Goal: Task Accomplishment & Management: Complete application form

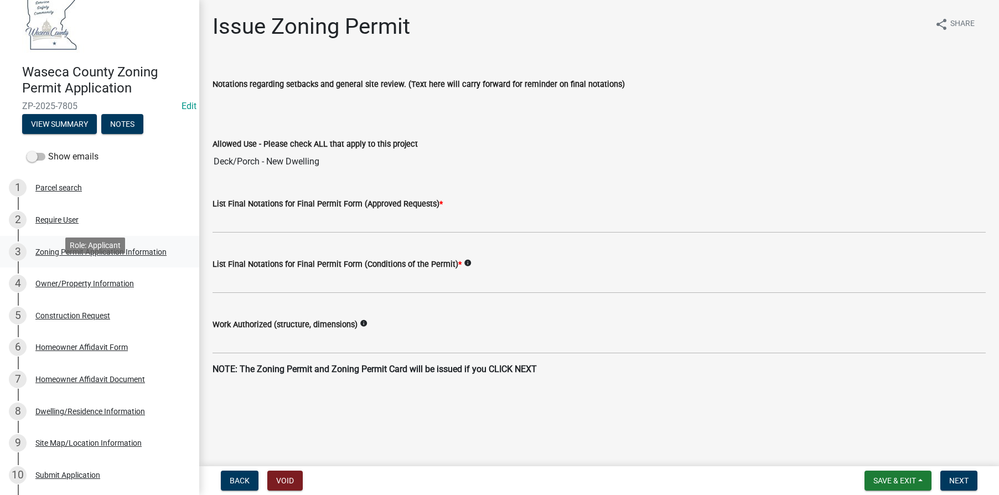
scroll to position [111, 0]
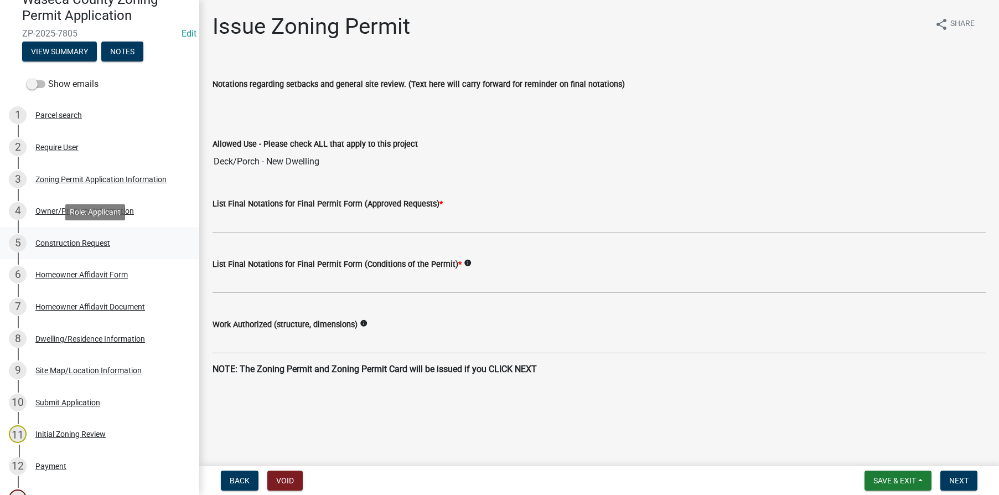
click at [61, 241] on div "Construction Request" at bounding box center [72, 243] width 75 height 8
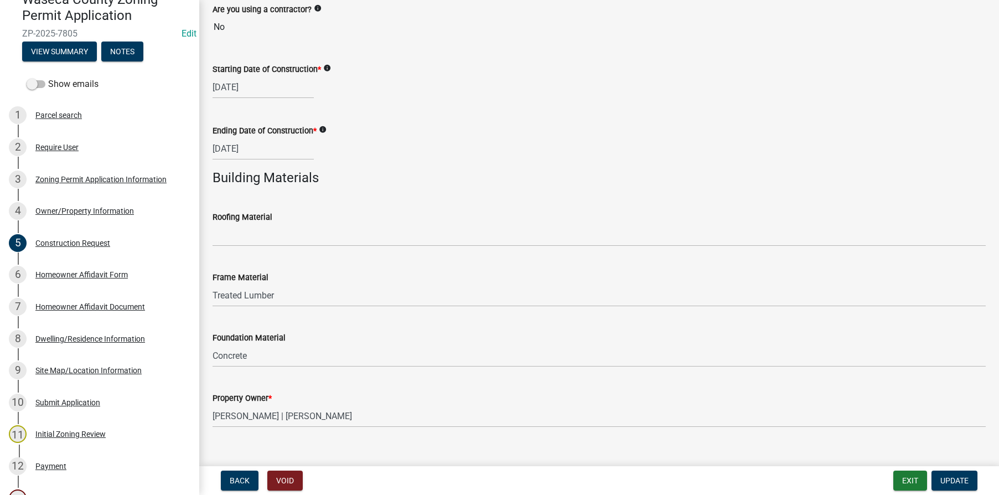
scroll to position [423, 0]
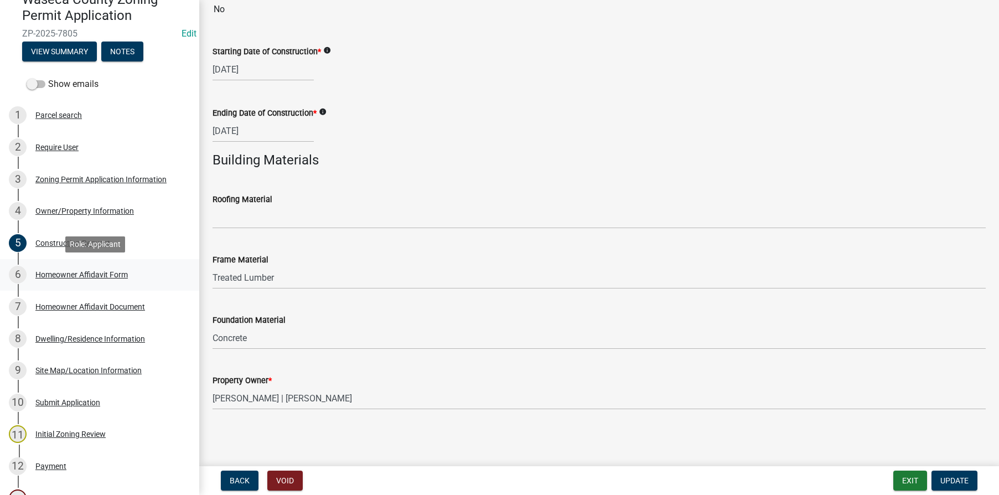
click at [72, 273] on div "Homeowner Affidavit Form" at bounding box center [81, 275] width 92 height 8
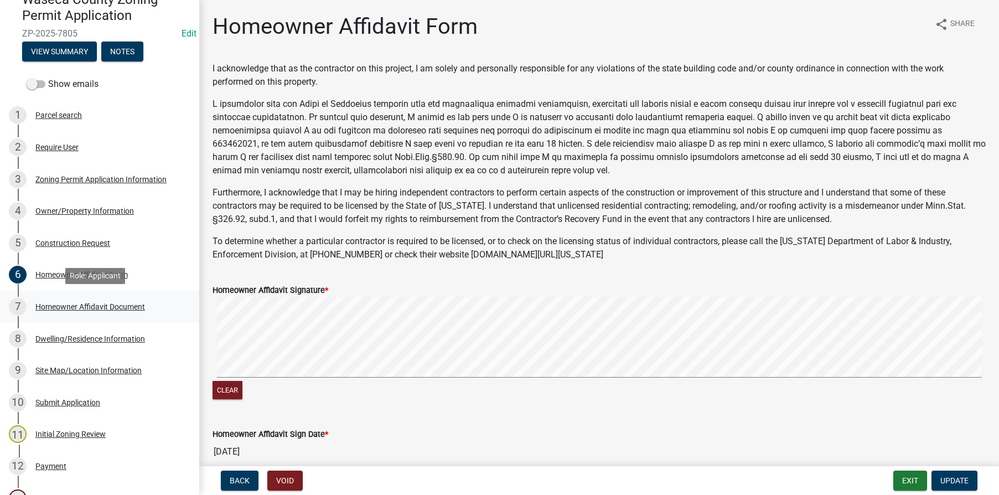
click at [66, 305] on div "Homeowner Affidavit Document" at bounding box center [90, 307] width 110 height 8
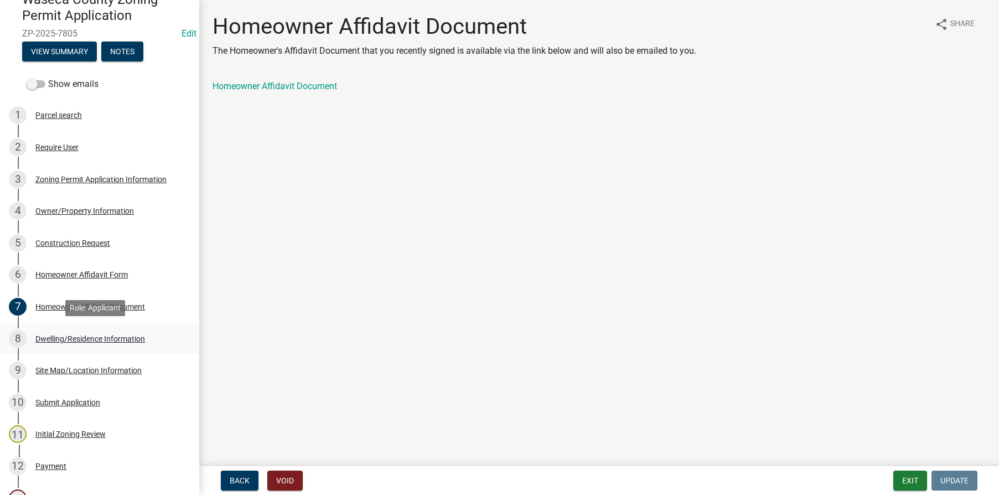
click at [63, 339] on div "Dwelling/Residence Information" at bounding box center [90, 339] width 110 height 8
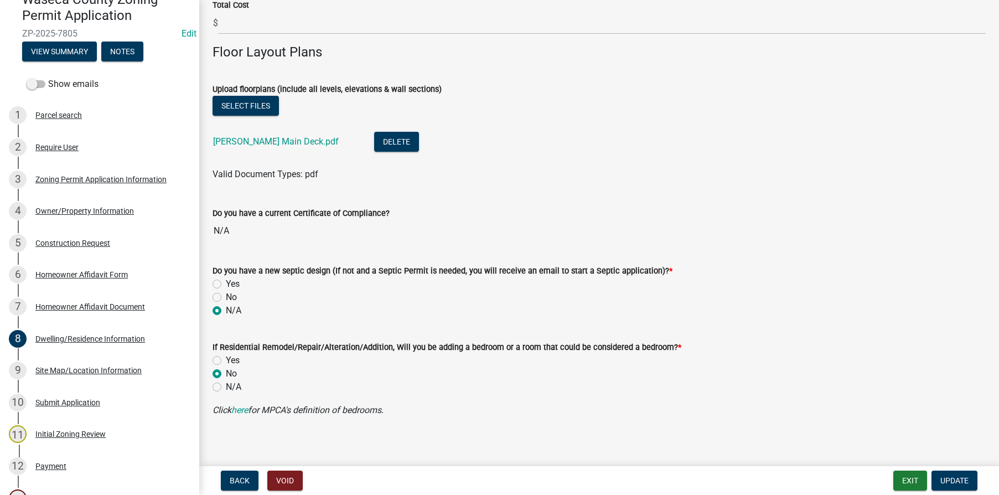
scroll to position [929, 0]
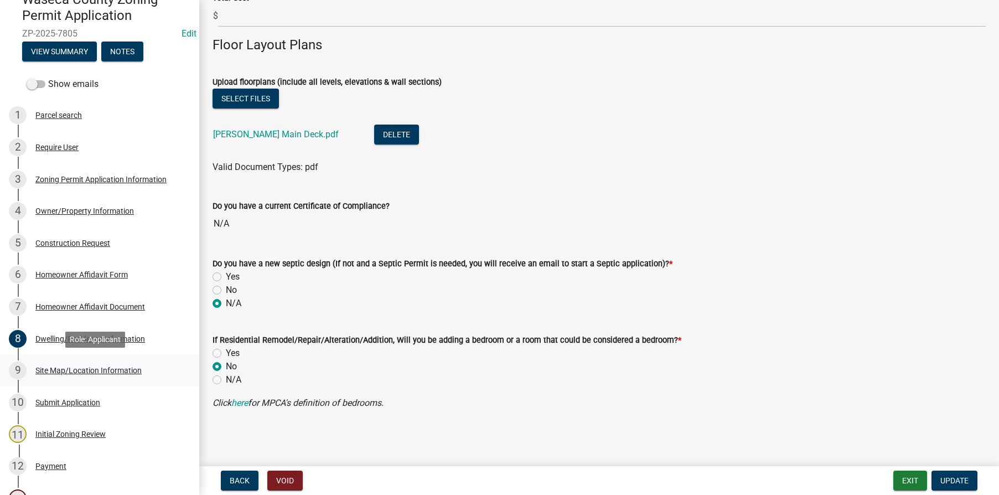
click at [63, 367] on div "Site Map/Location Information" at bounding box center [88, 370] width 106 height 8
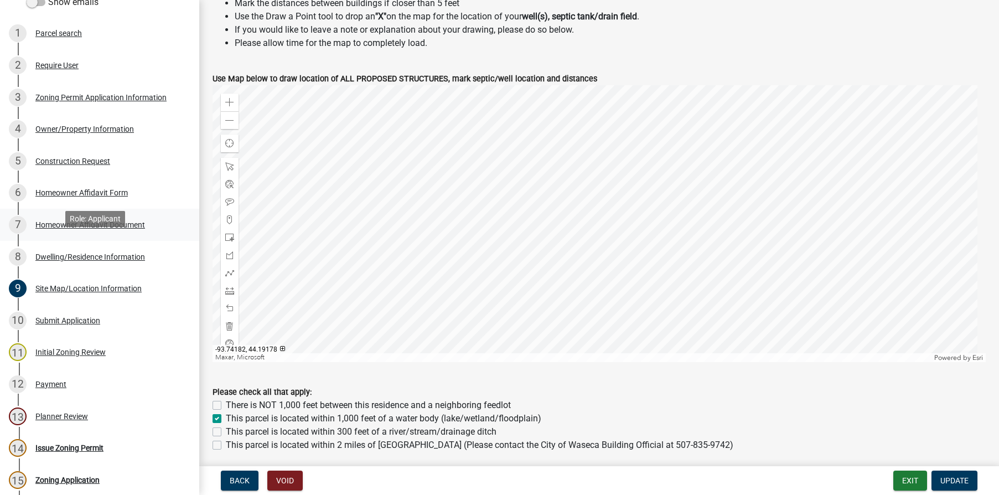
scroll to position [221, 0]
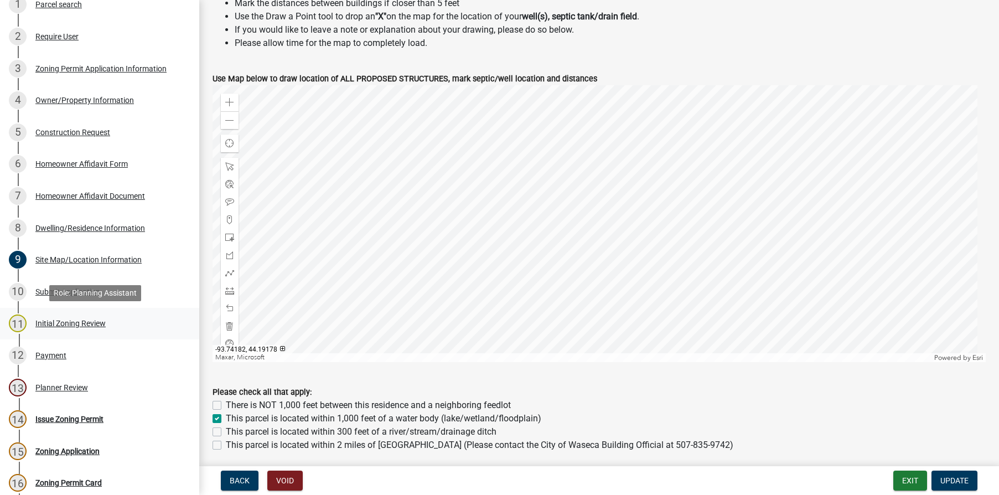
click at [50, 321] on div "Initial Zoning Review" at bounding box center [70, 323] width 70 height 8
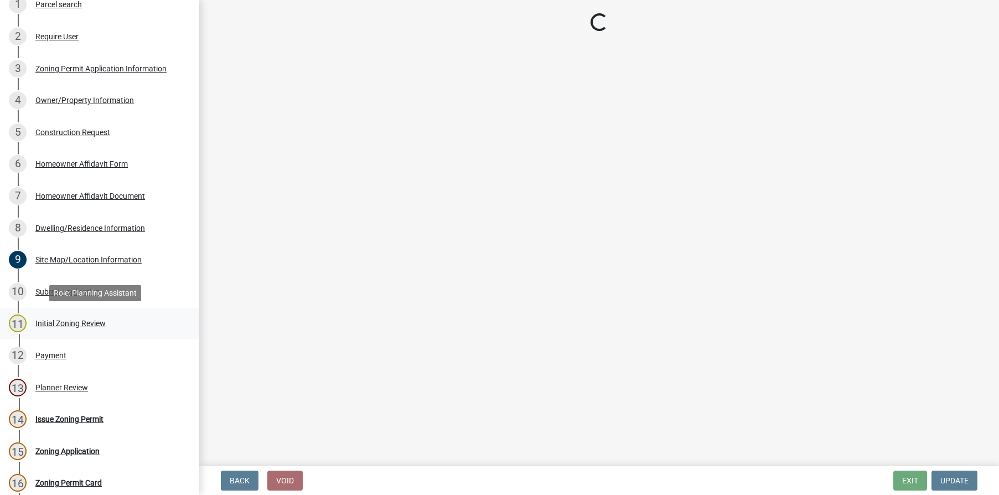
scroll to position [0, 0]
select select "a8061837-3938-4401-a9af-63669178a75f"
select select "4fba0118-7d8c-472b-8f70-2387395afaba"
select select "f85b0be6-0ba0-4e52-abd8-9a831d915a76"
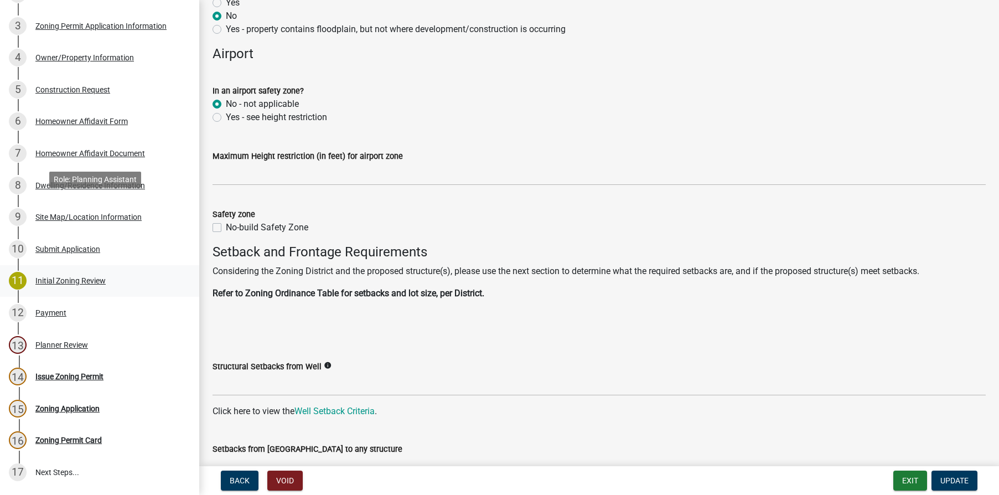
scroll to position [360, 0]
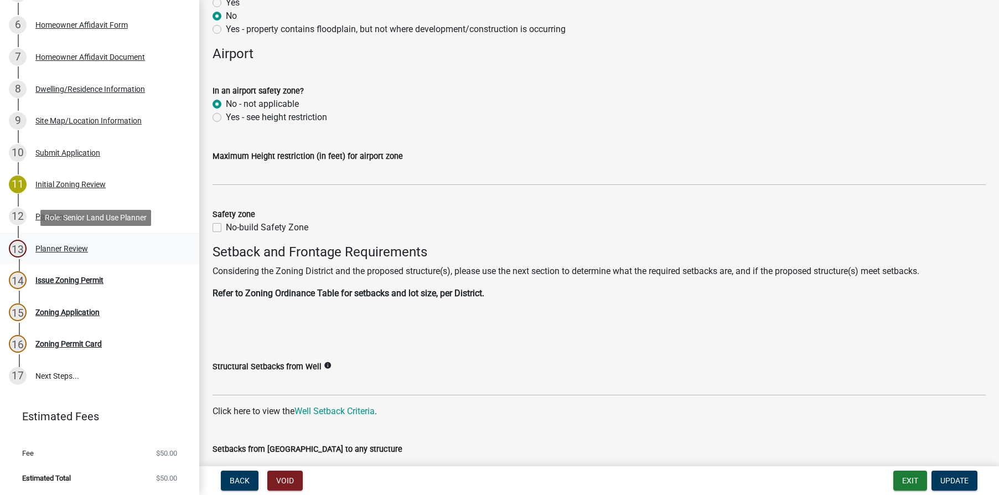
click at [58, 246] on div "Planner Review" at bounding box center [61, 249] width 53 height 8
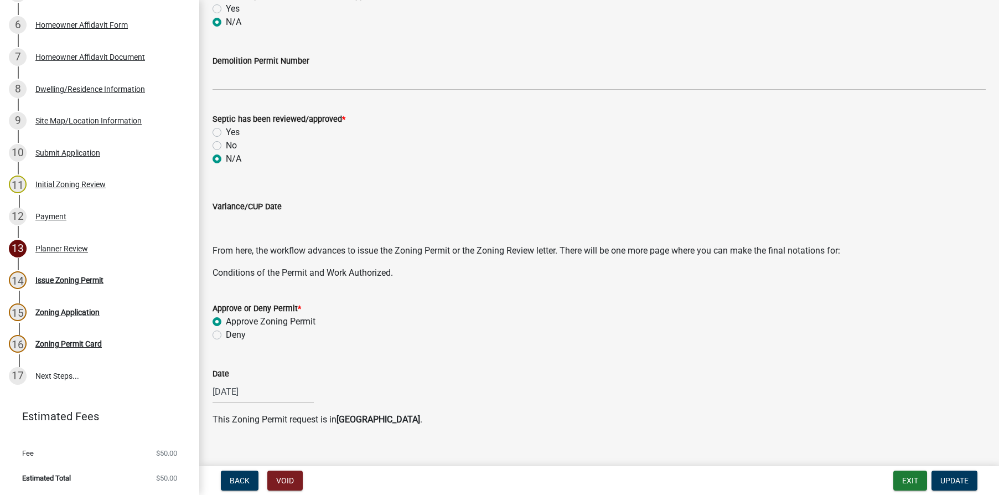
scroll to position [347, 0]
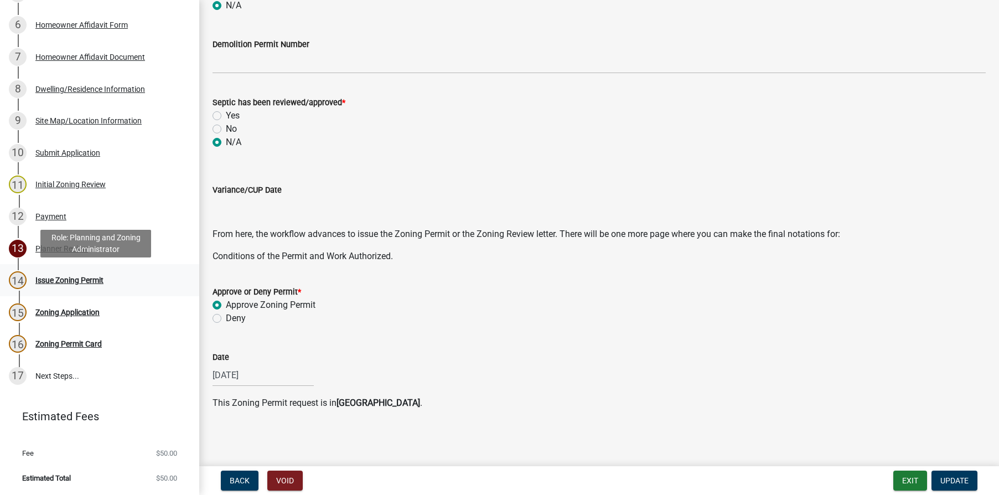
click at [58, 279] on div "Issue Zoning Permit" at bounding box center [69, 280] width 68 height 8
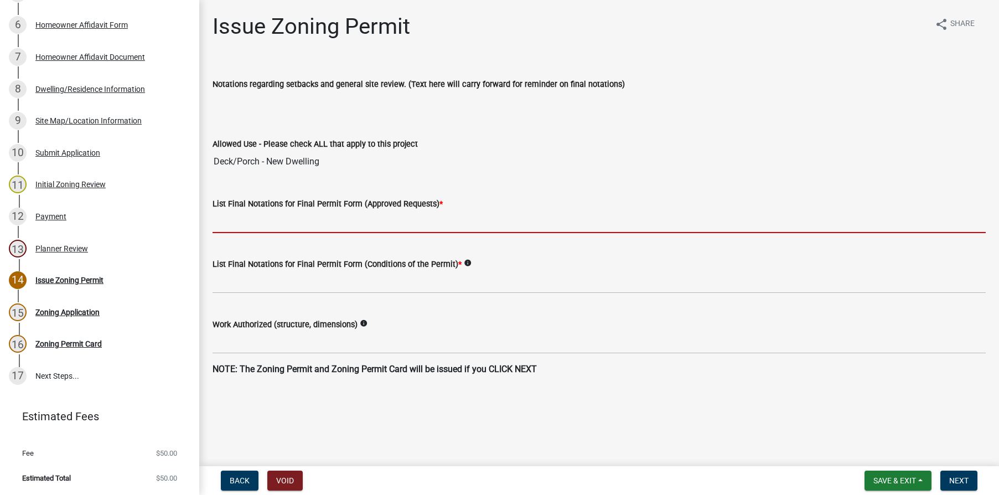
click at [299, 222] on input "List Final Notations for Final Permit Form (Approved Requests) *" at bounding box center [598, 221] width 773 height 23
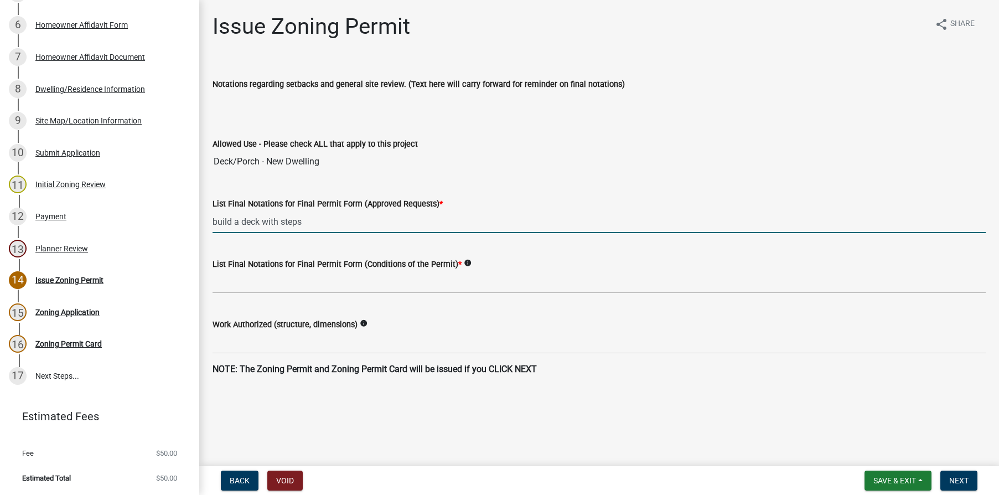
type input "build a deck with steps"
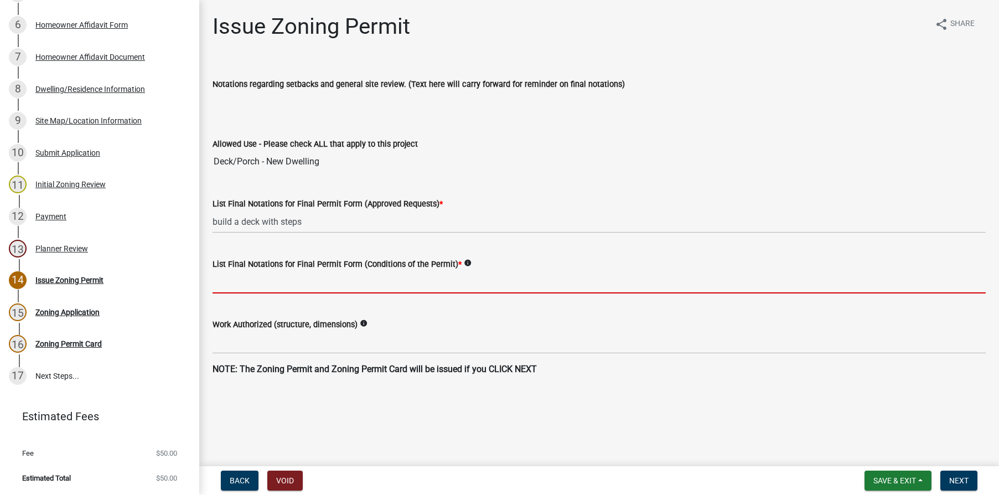
click at [313, 276] on input "List Final Notations for Final Permit Form (Conditions of the Permit) *" at bounding box center [598, 282] width 773 height 23
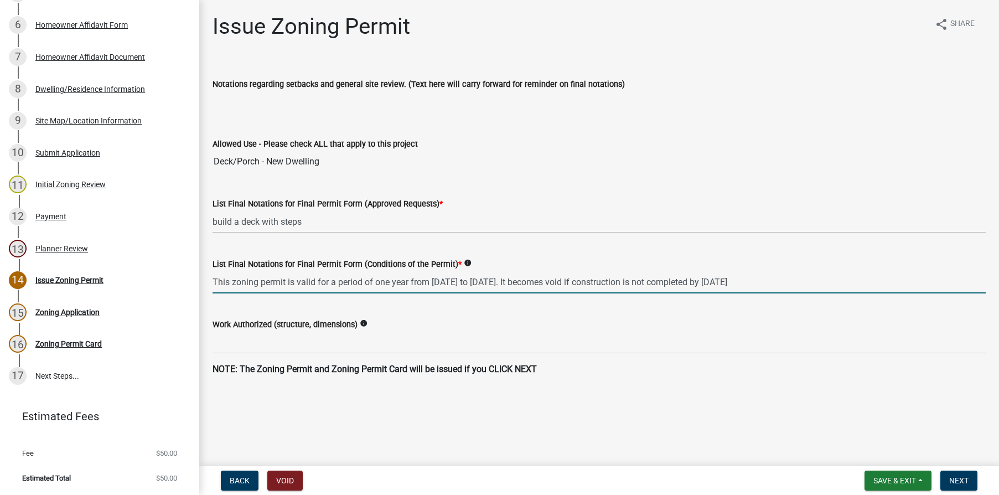
click at [467, 284] on input "This zoning permit is valid for a period of one year from [DATE] to [DATE]. It …" at bounding box center [598, 282] width 773 height 23
click at [467, 283] on input "This zoning permit is valid for a period of one year from [DATE] to [DATE]. It …" at bounding box center [598, 282] width 773 height 23
click at [543, 279] on input "This zoning permit is valid for a period of one year from [DATE] to [DATE]. It …" at bounding box center [598, 282] width 773 height 23
click at [815, 282] on input "This zoning permit is valid for a period of one year from [DATE] to [DATE]. It …" at bounding box center [598, 282] width 773 height 23
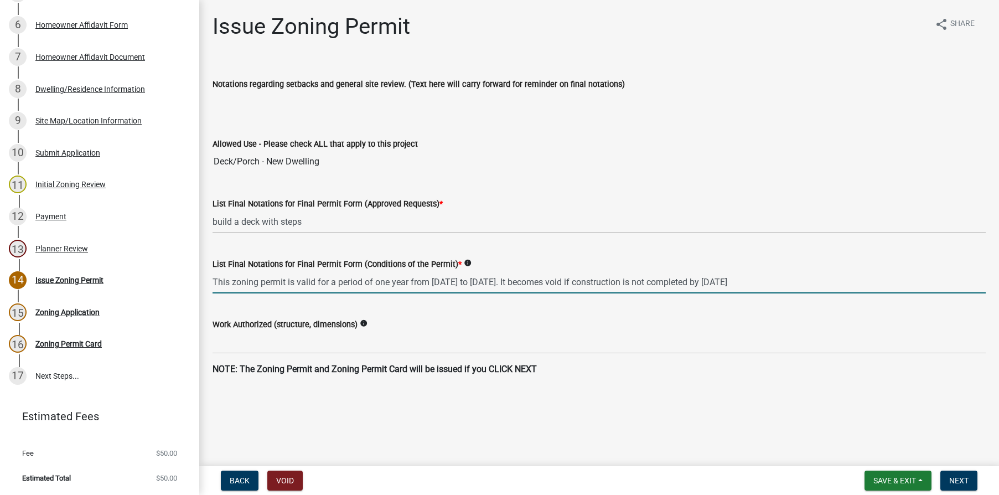
click at [815, 282] on input "This zoning permit is valid for a period of one year from [DATE] to [DATE]. It …" at bounding box center [598, 282] width 773 height 23
type input "This zoning permit is valid for a period of one year from [DATE] to [DATE]. It …"
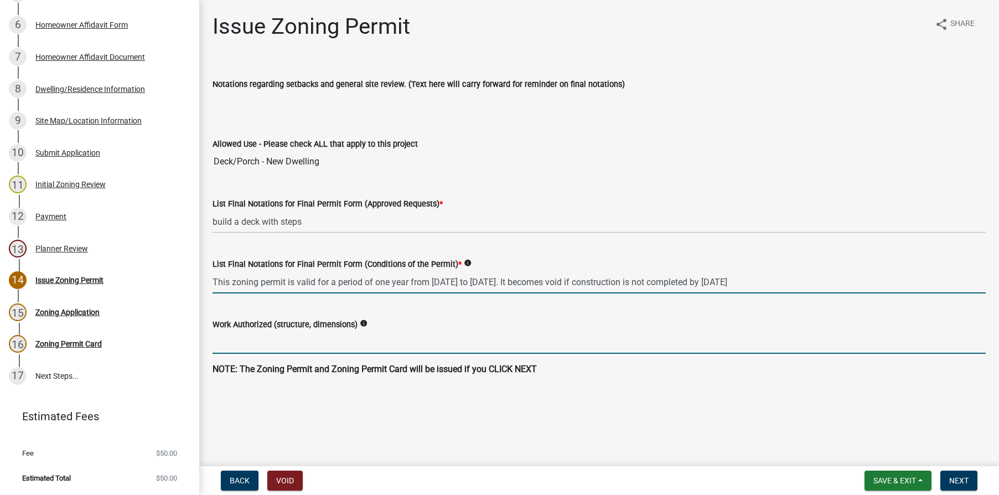
click at [283, 343] on input "Work Authorized (structure, dimensions)" at bounding box center [598, 342] width 773 height 23
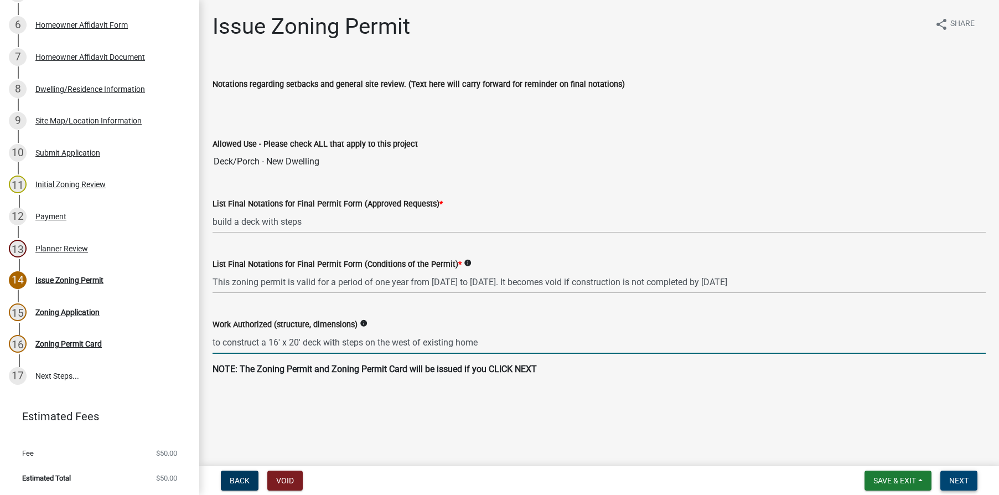
type input "to construct a 16' x 20' deck with steps on the west of existing home"
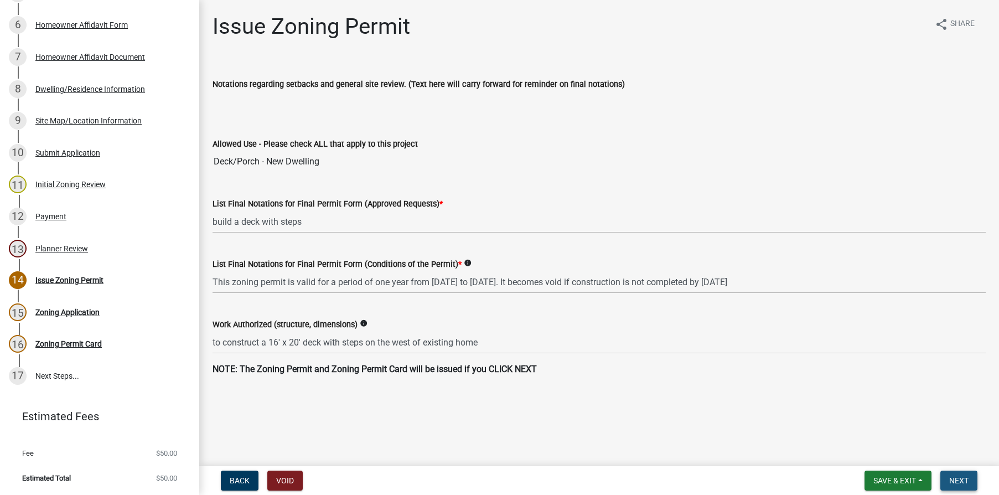
click at [959, 478] on span "Next" at bounding box center [958, 480] width 19 height 9
